Goal: Information Seeking & Learning: Learn about a topic

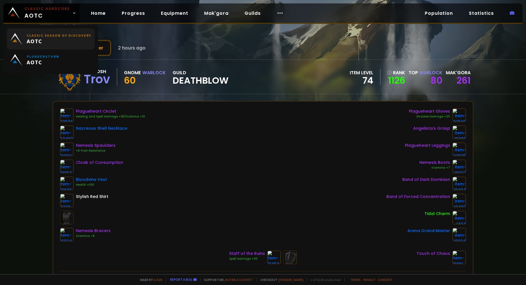
click at [51, 34] on small "Classic Season of Discovery" at bounding box center [59, 35] width 65 height 4
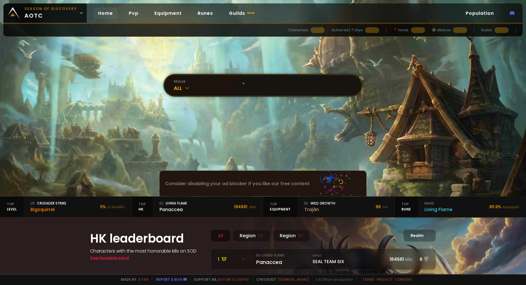
click at [253, 86] on input "`" at bounding box center [296, 85] width 115 height 20
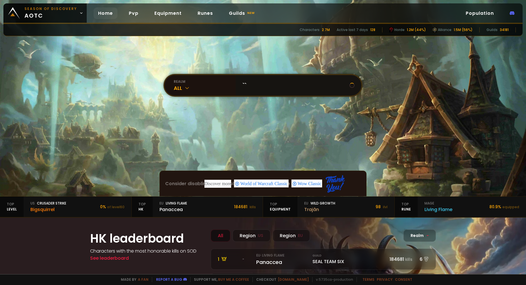
type input "`"
type input "kwlokotronis"
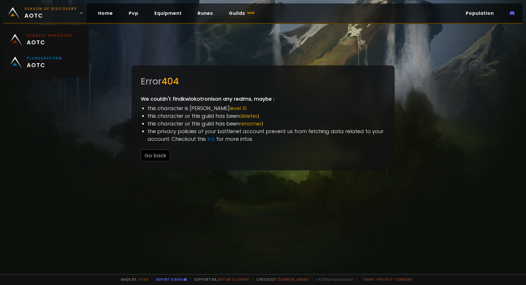
click at [67, 13] on span "Season of Discovery aotc" at bounding box center [50, 13] width 53 height 14
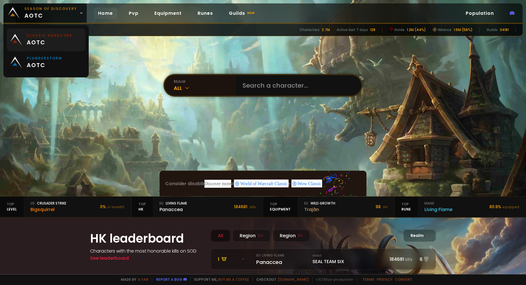
click at [54, 42] on span "aotc" at bounding box center [50, 42] width 46 height 9
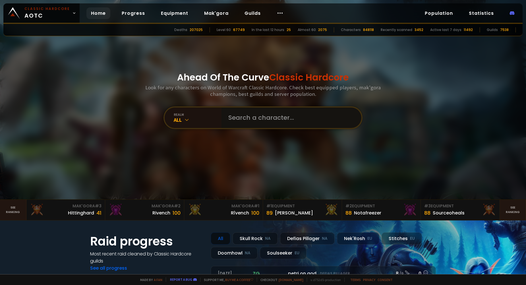
click at [282, 112] on input "text" at bounding box center [290, 118] width 130 height 20
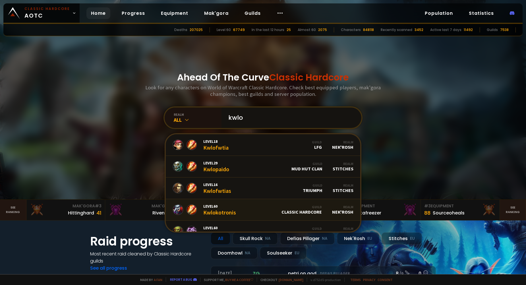
type input "kwlo"
click at [272, 207] on link "Level 60 Kwlokotronis Guild Classic Hardcore Realm Nek'Rosh" at bounding box center [263, 210] width 195 height 22
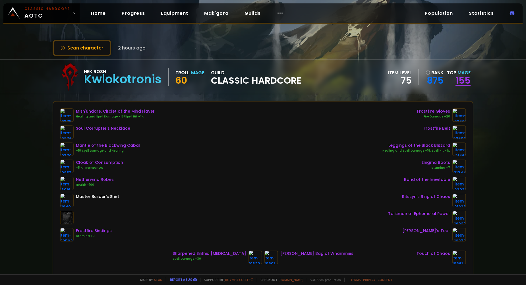
click at [460, 78] on link "155" at bounding box center [463, 80] width 15 height 13
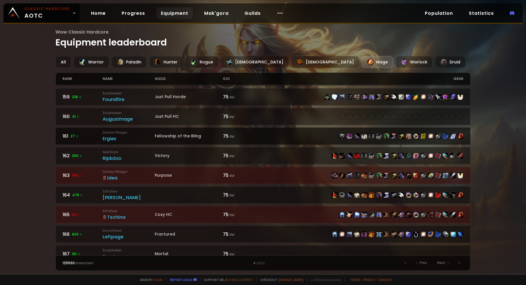
scroll to position [142, 0]
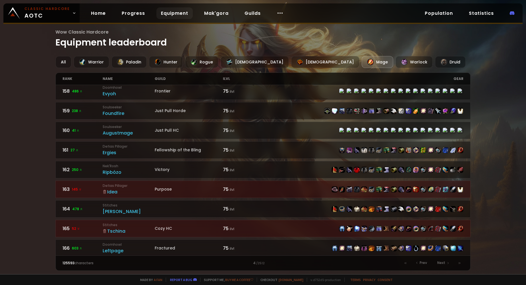
click at [50, 202] on div "Wow Classic Hardcore Equipment leaderboard All Warrior Paladin Hunter Rogue Pri…" at bounding box center [263, 137] width 526 height 274
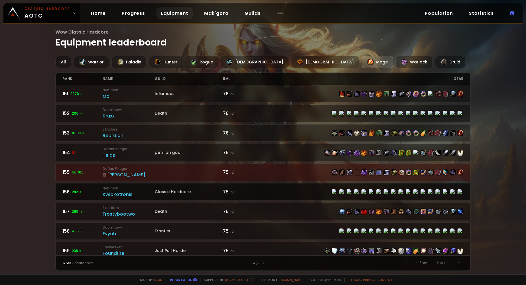
scroll to position [0, 0]
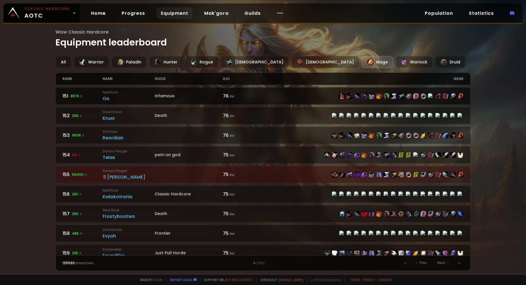
click at [108, 99] on div "Oo" at bounding box center [129, 98] width 52 height 7
click at [121, 102] on div "Oo" at bounding box center [129, 98] width 52 height 7
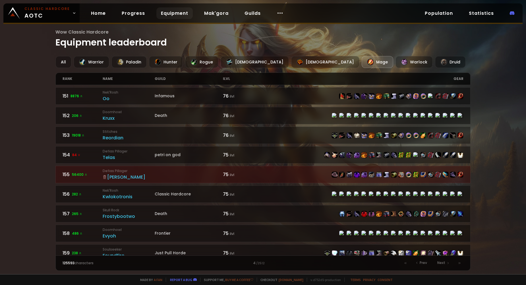
click at [362, 62] on div "Mage" at bounding box center [378, 62] width 32 height 12
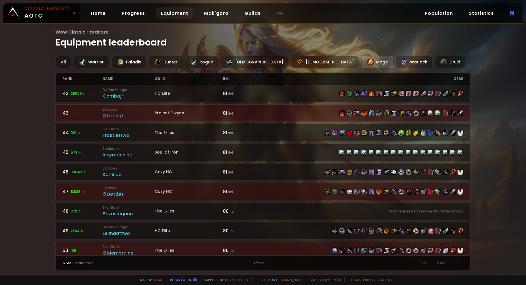
scroll to position [813, 0]
